Goal: Navigation & Orientation: Find specific page/section

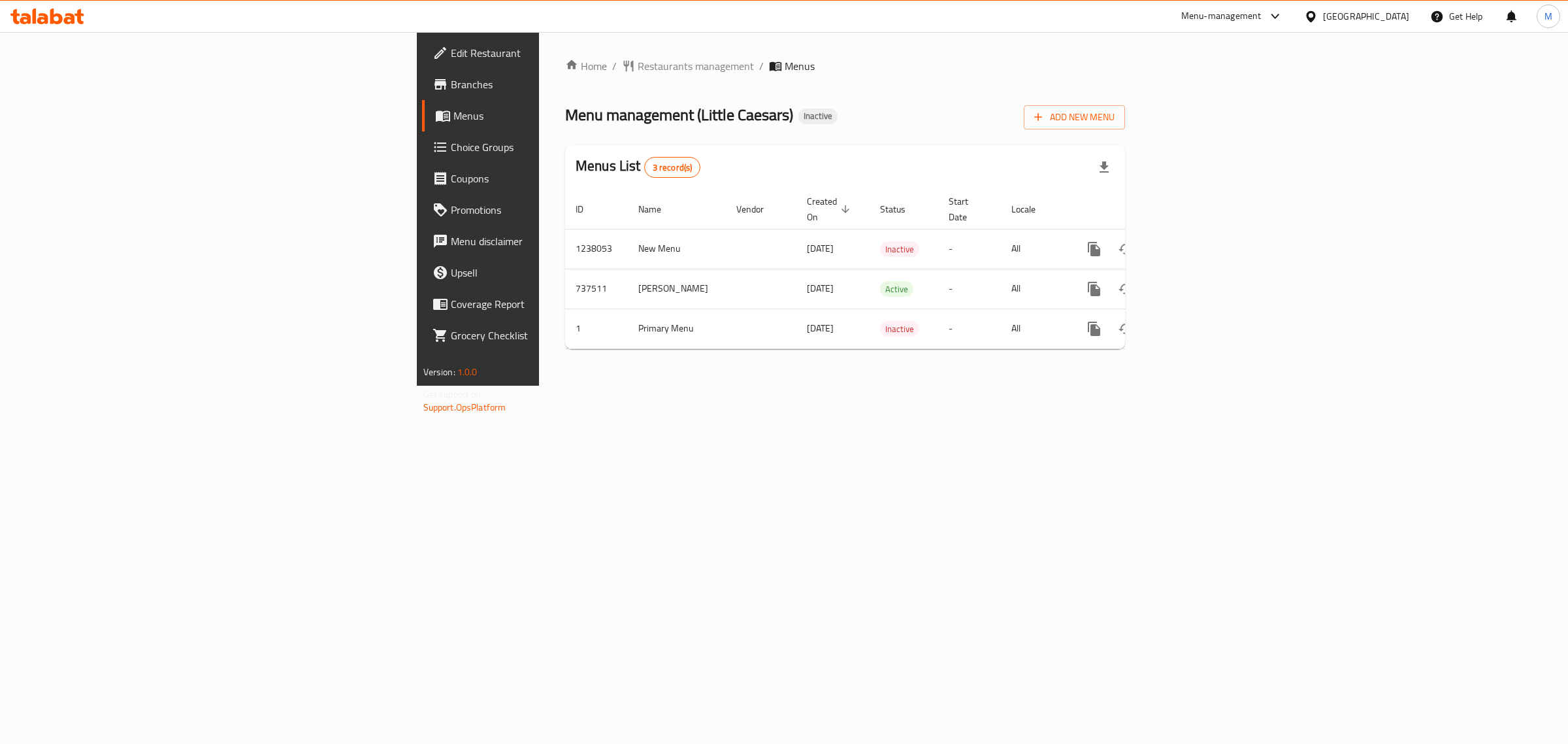
click at [1261, 17] on div "Menu-management" at bounding box center [1221, 17] width 80 height 16
click at [1236, 262] on div "Vendor Portal Radmin" at bounding box center [1201, 266] width 108 height 30
